Goal: Information Seeking & Learning: Find specific page/section

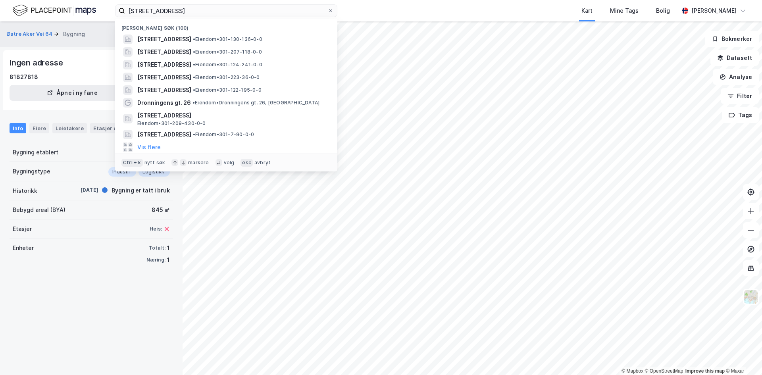
click at [236, 9] on input "[STREET_ADDRESS]" at bounding box center [226, 11] width 203 height 12
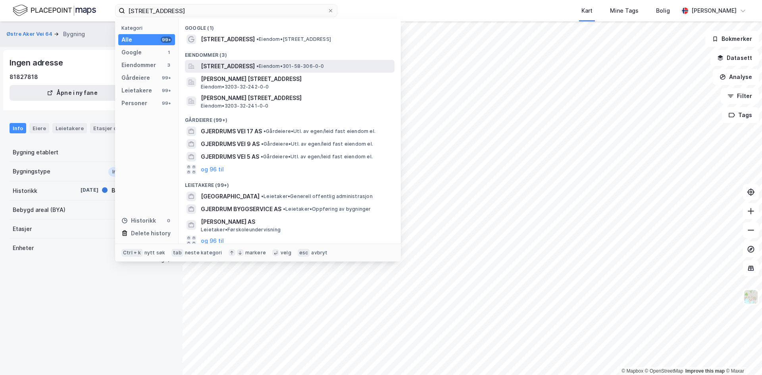
type input "[STREET_ADDRESS]"
click at [240, 67] on span "[STREET_ADDRESS]" at bounding box center [228, 67] width 54 height 10
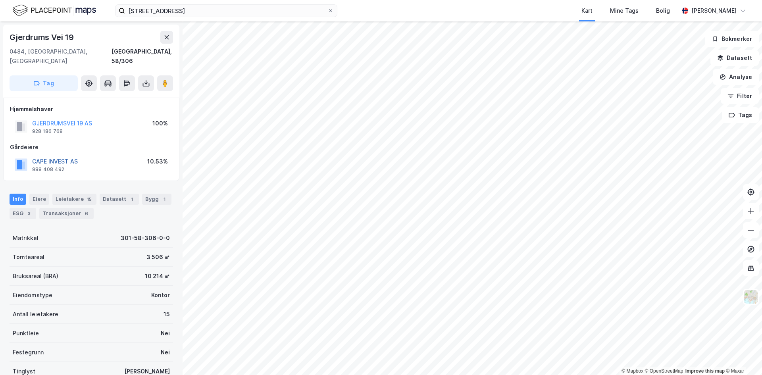
click at [0, 0] on button "CAPE INVEST AS" at bounding box center [0, 0] width 0 height 0
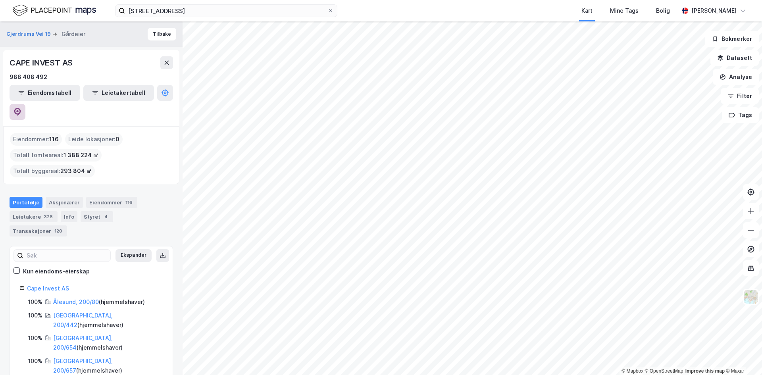
click at [25, 104] on button at bounding box center [18, 112] width 16 height 16
